Goal: Entertainment & Leisure: Consume media (video, audio)

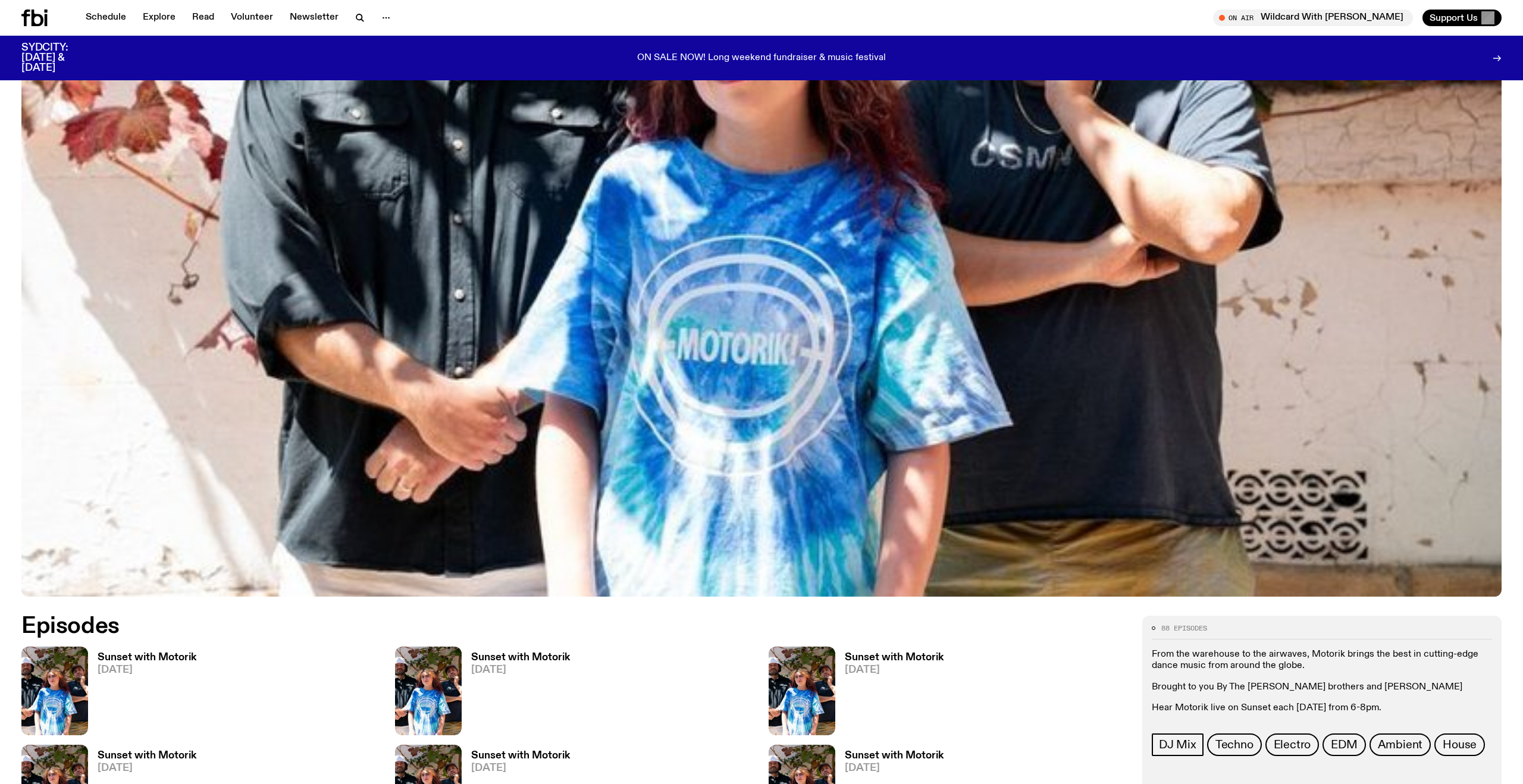
scroll to position [405, 0]
click at [36, 22] on icon at bounding box center [34, 17] width 26 height 16
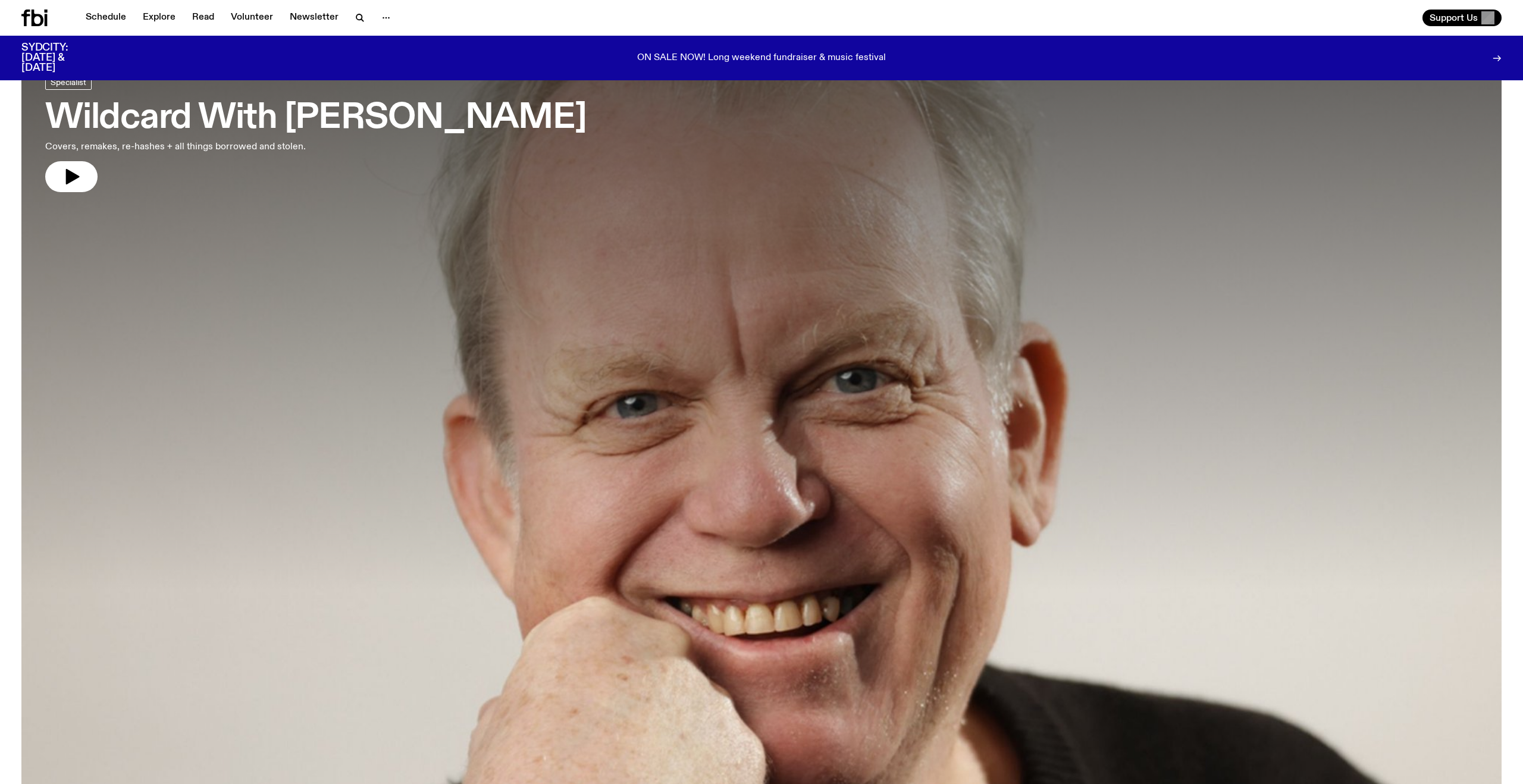
scroll to position [40, 0]
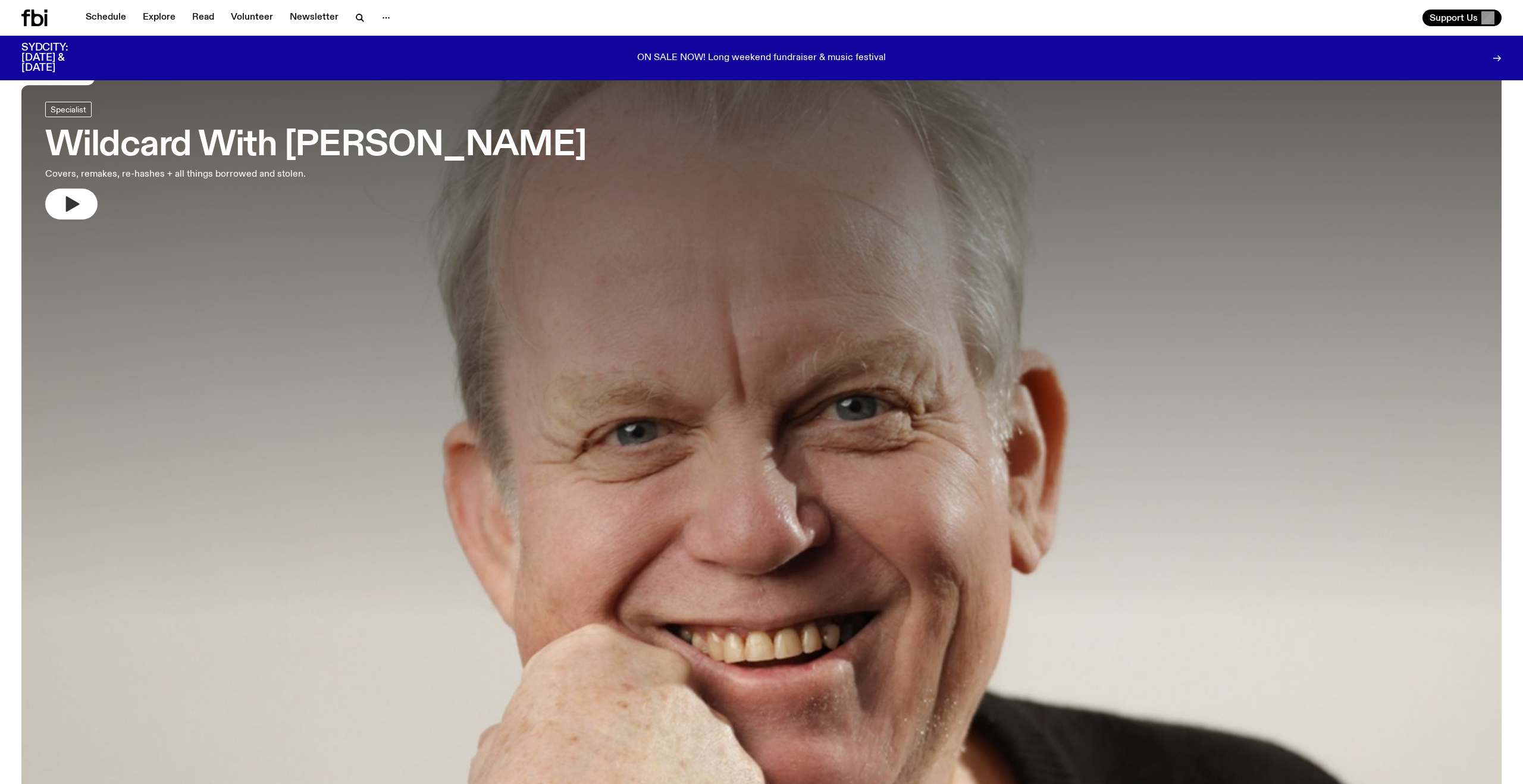
drag, startPoint x: 74, startPoint y: 203, endPoint x: 90, endPoint y: 210, distance: 17.5
click at [74, 203] on icon "button" at bounding box center [72, 204] width 14 height 16
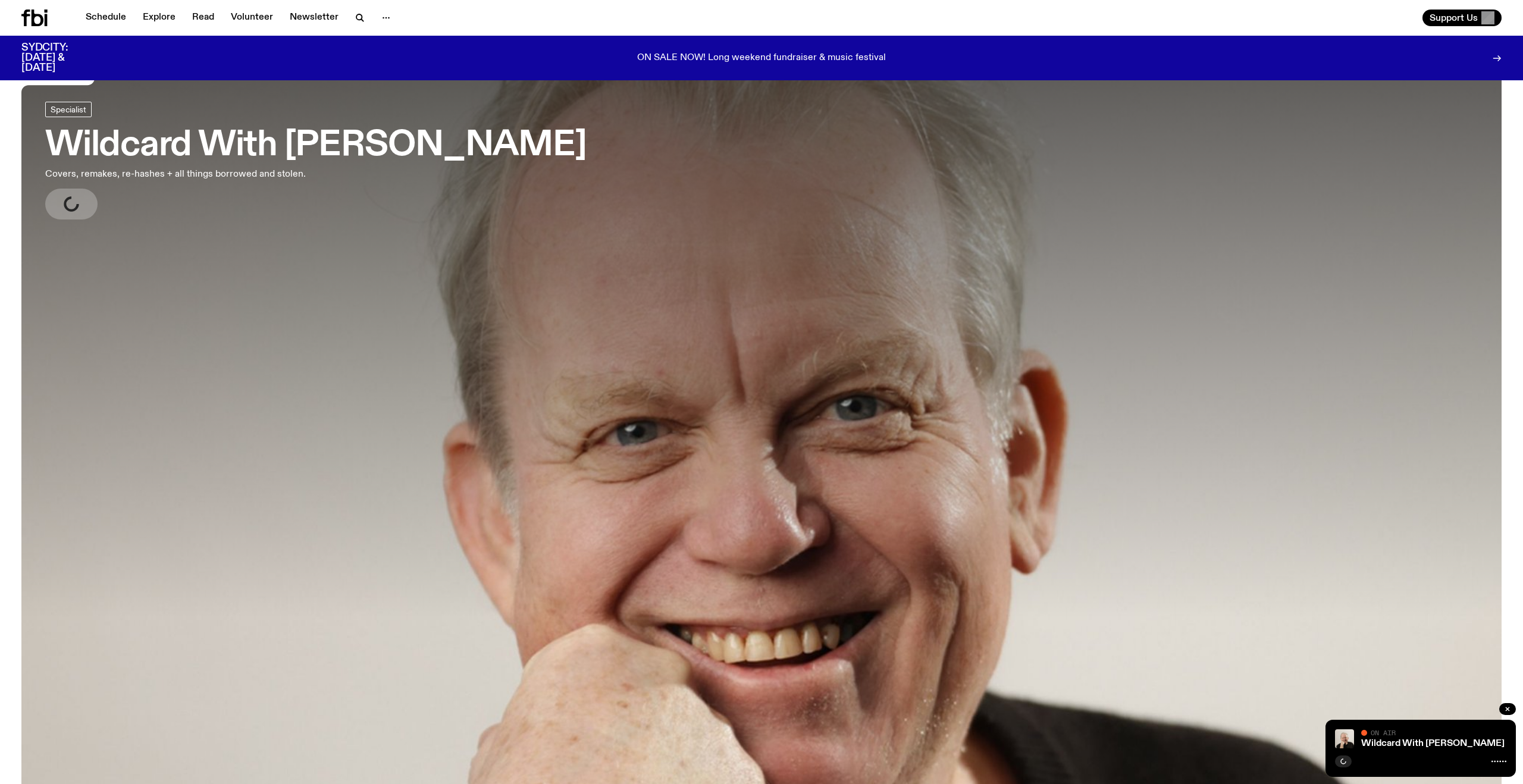
click at [1387, 751] on div "Wildcard With [PERSON_NAME] On Air On Air" at bounding box center [1421, 748] width 190 height 57
click at [1379, 741] on link "Wildcard With [PERSON_NAME]" at bounding box center [1433, 743] width 143 height 9
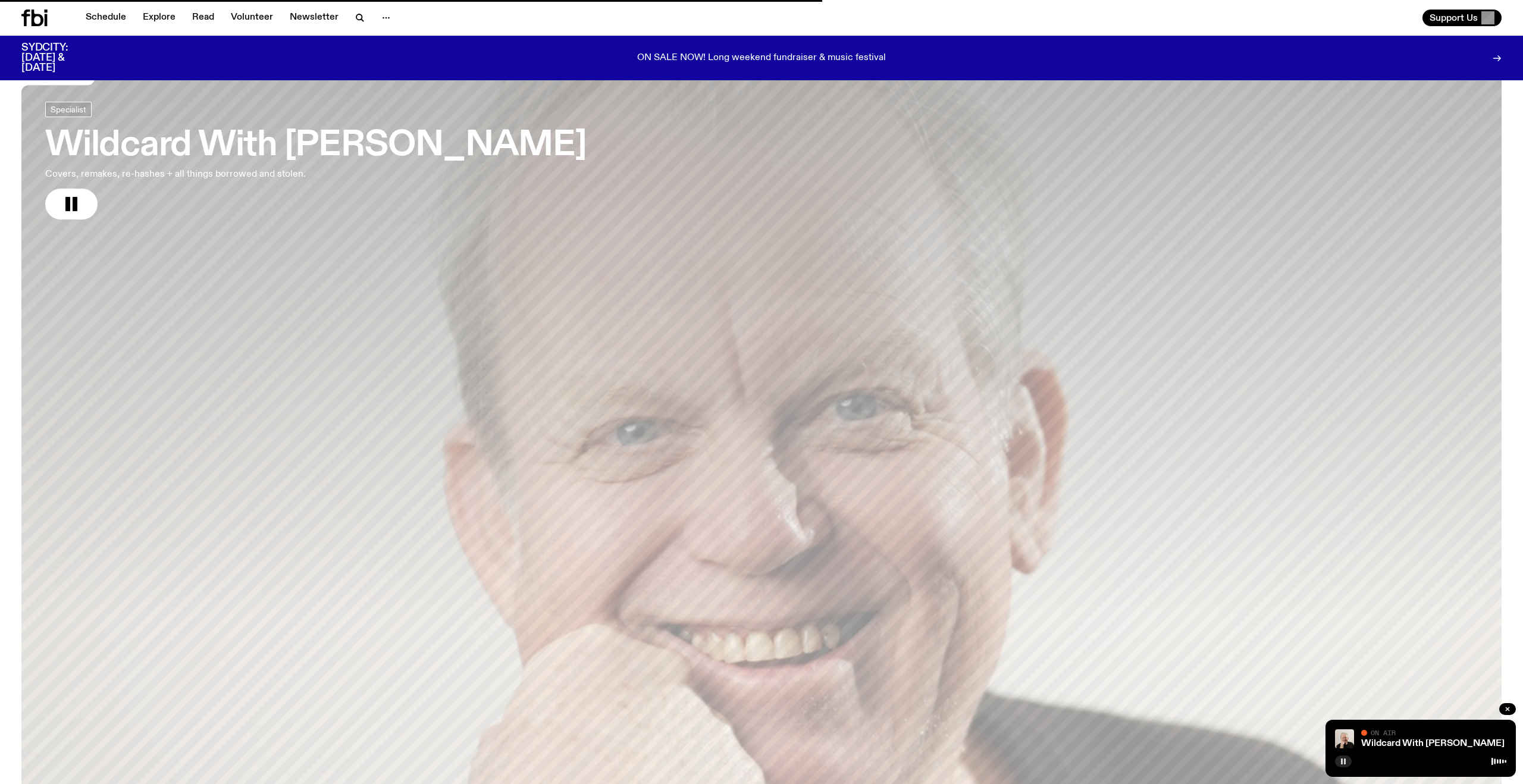
click at [1343, 762] on icon "button" at bounding box center [1343, 762] width 7 height 7
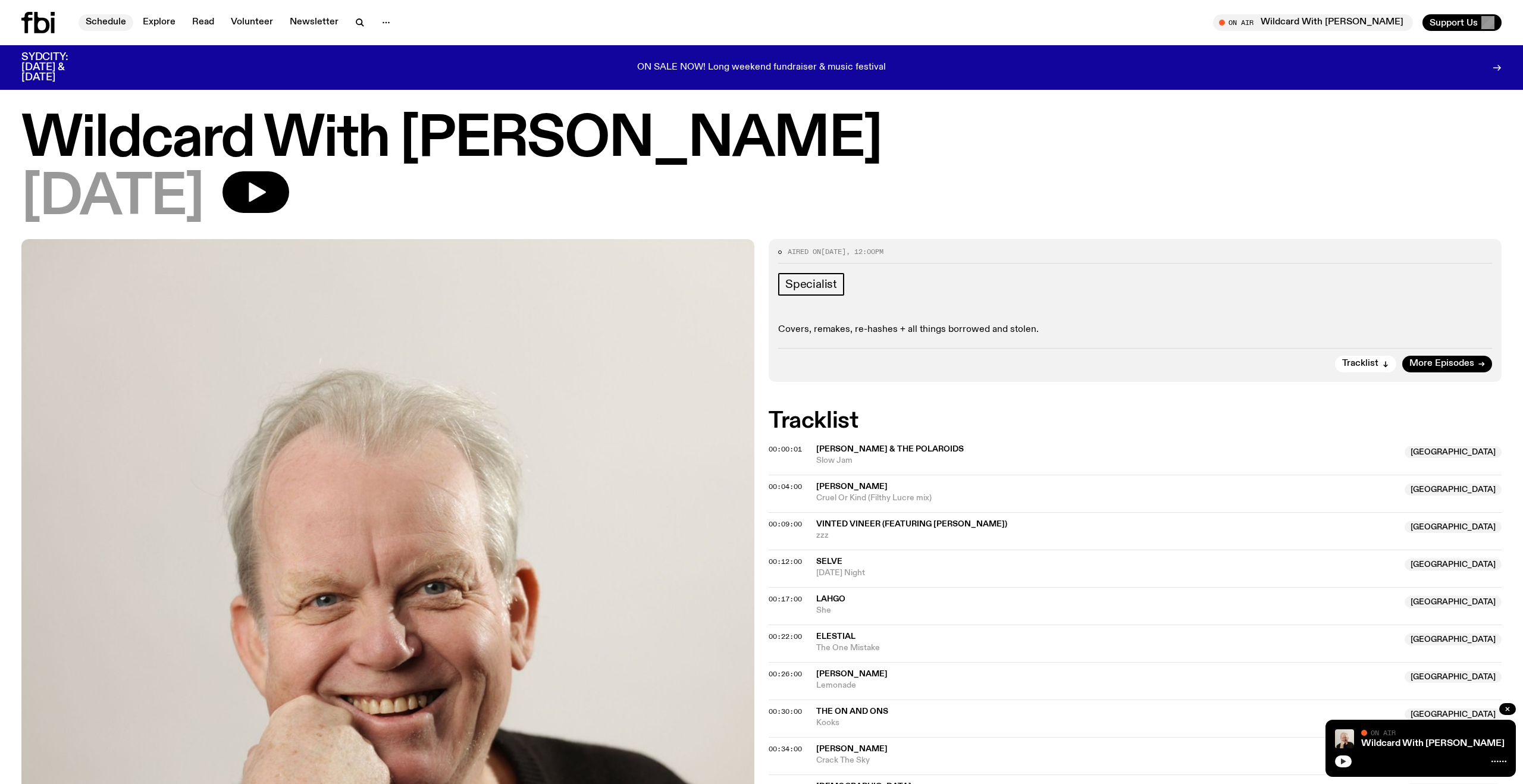
click at [113, 22] on link "Schedule" at bounding box center [106, 22] width 55 height 16
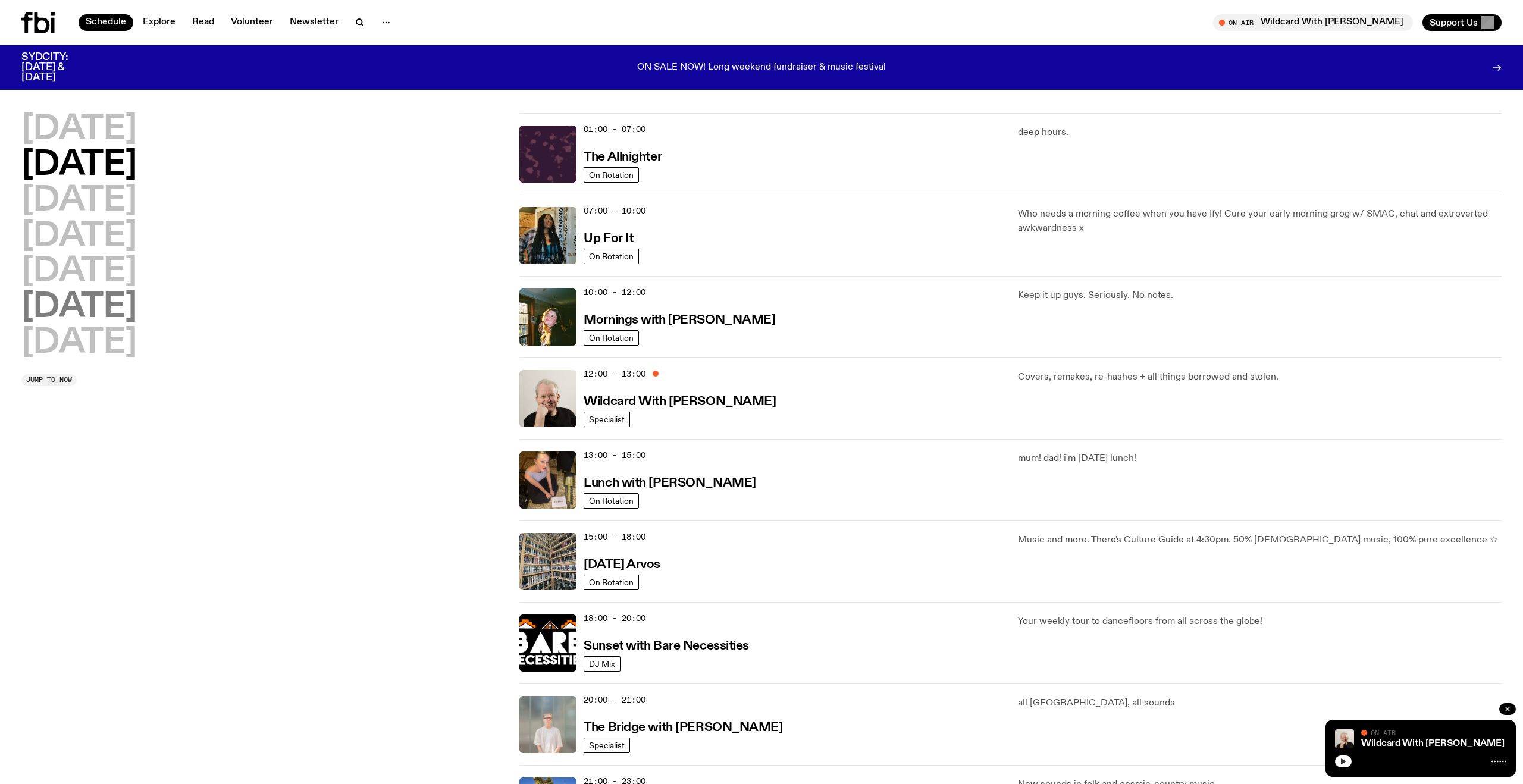
click at [99, 291] on h2 "[DATE]" at bounding box center [79, 308] width 115 height 34
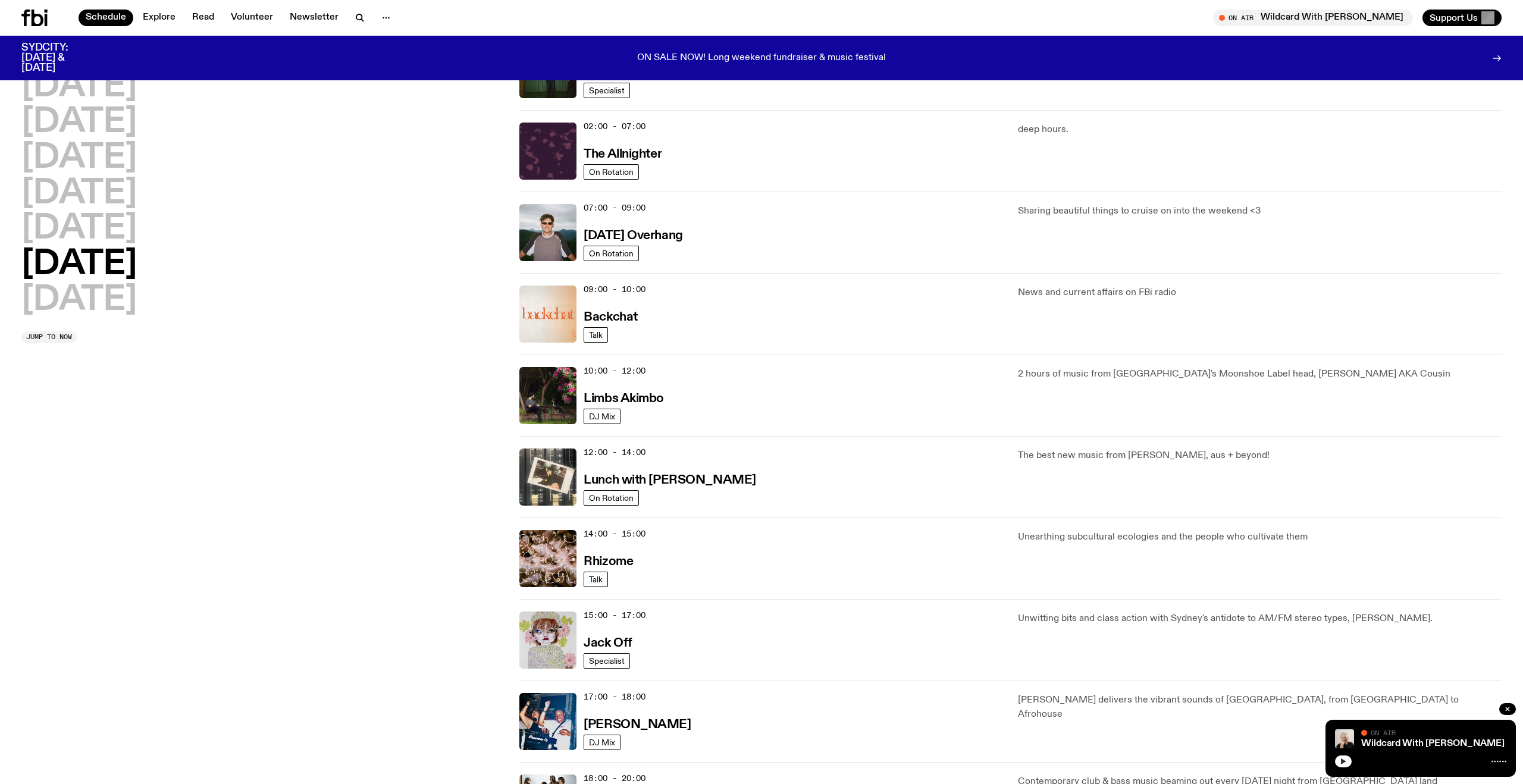
scroll to position [74, 0]
drag, startPoint x: 67, startPoint y: 232, endPoint x: 109, endPoint y: 242, distance: 43.2
click at [67, 232] on h2 "[DATE]" at bounding box center [79, 229] width 115 height 34
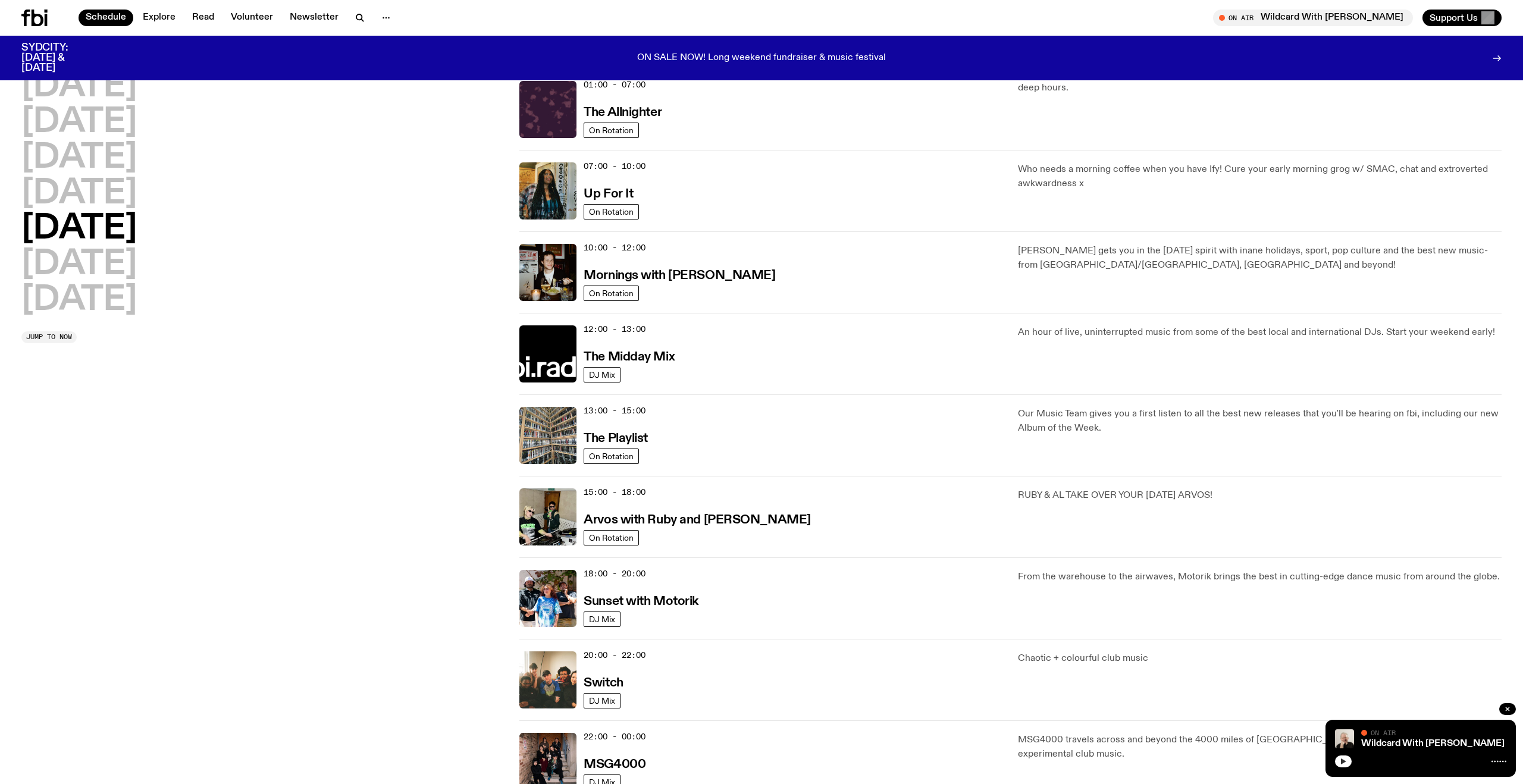
scroll to position [34, 0]
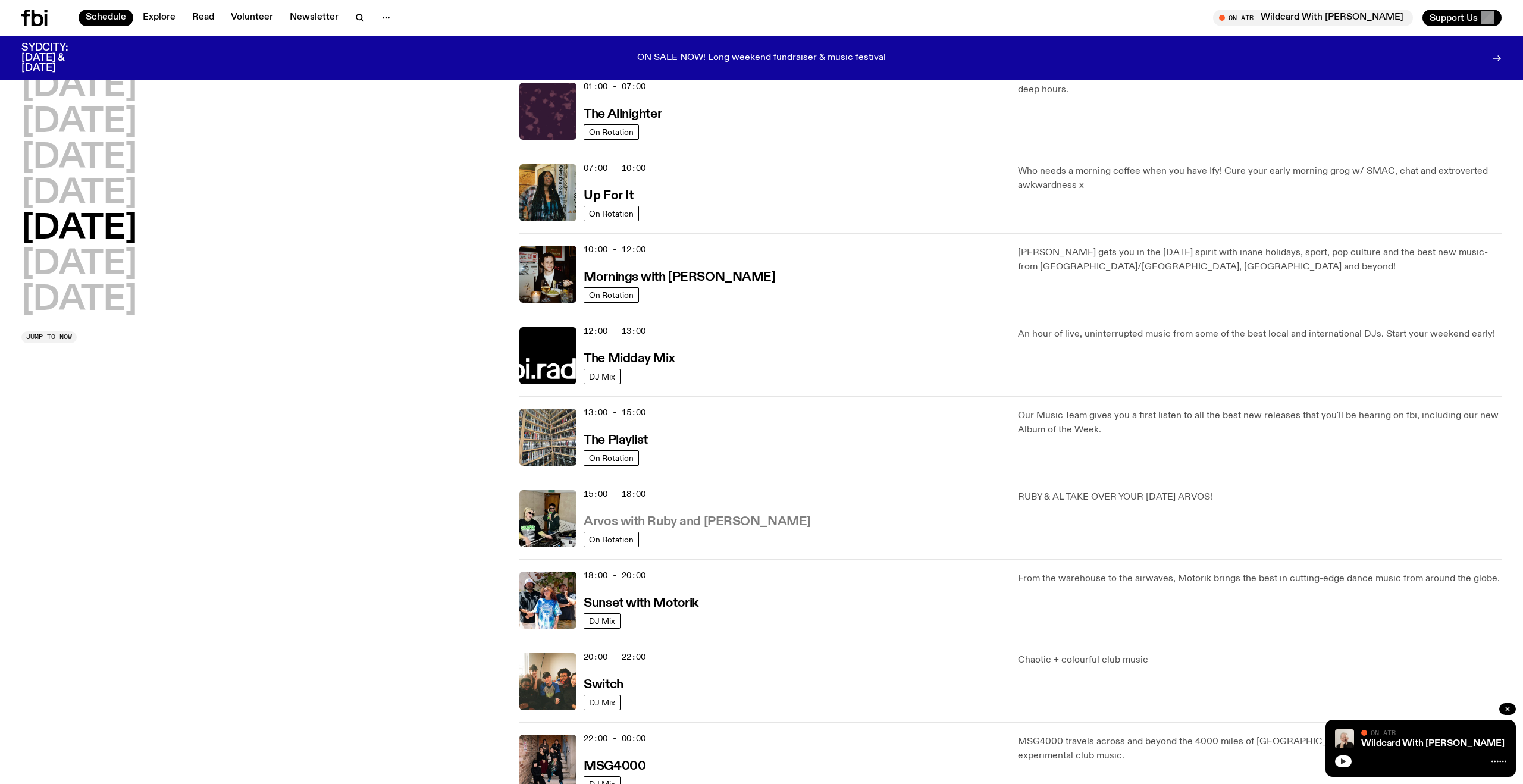
click at [657, 519] on h3 "Arvos with Ruby and [PERSON_NAME]" at bounding box center [697, 521] width 227 height 12
